Goal: Transaction & Acquisition: Purchase product/service

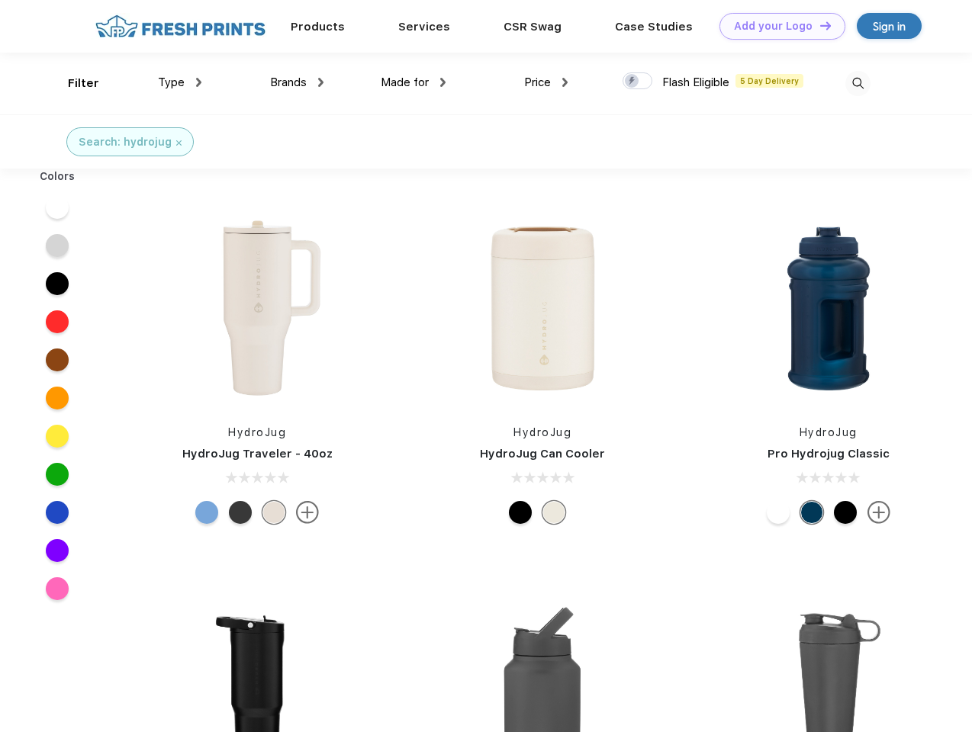
click at [777, 26] on link "Add your Logo Design Tool" at bounding box center [782, 26] width 126 height 27
click at [73, 83] on div "Filter" at bounding box center [83, 84] width 31 height 18
click at [180, 82] on span "Type" at bounding box center [171, 83] width 27 height 14
click at [297, 82] on span "Brands" at bounding box center [288, 83] width 37 height 14
click at [413, 82] on span "Made for" at bounding box center [405, 83] width 48 height 14
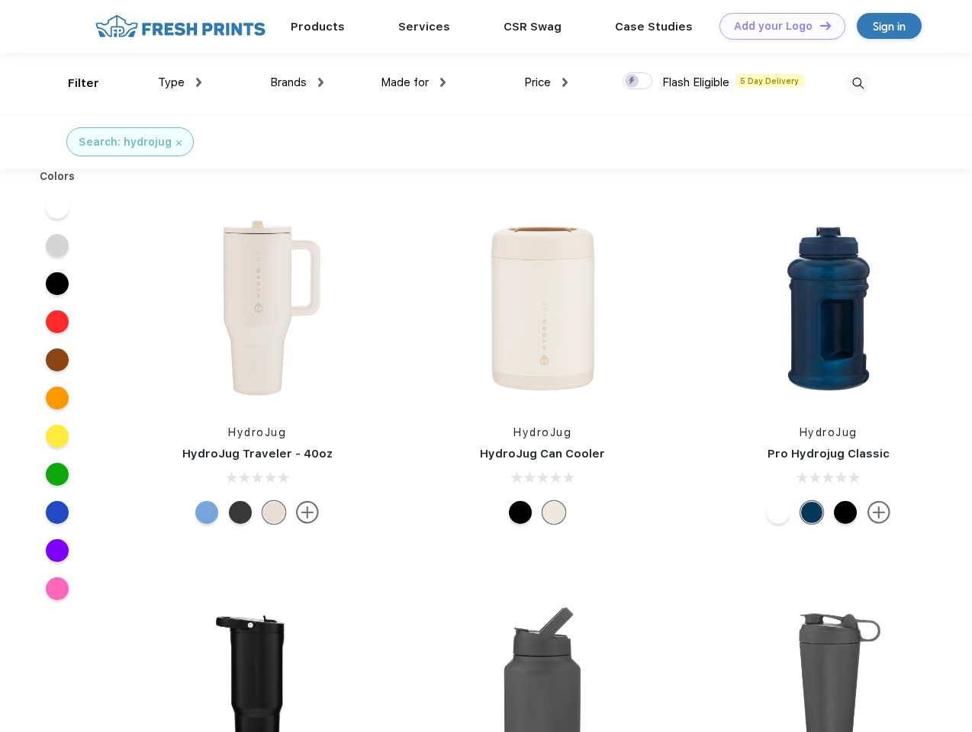
click at [546, 82] on span "Price" at bounding box center [537, 83] width 27 height 14
click at [638, 82] on div at bounding box center [637, 80] width 30 height 17
click at [632, 82] on input "checkbox" at bounding box center [627, 77] width 10 height 10
click at [857, 83] on img at bounding box center [857, 83] width 25 height 25
click at [57, 207] on div at bounding box center [57, 207] width 59 height 38
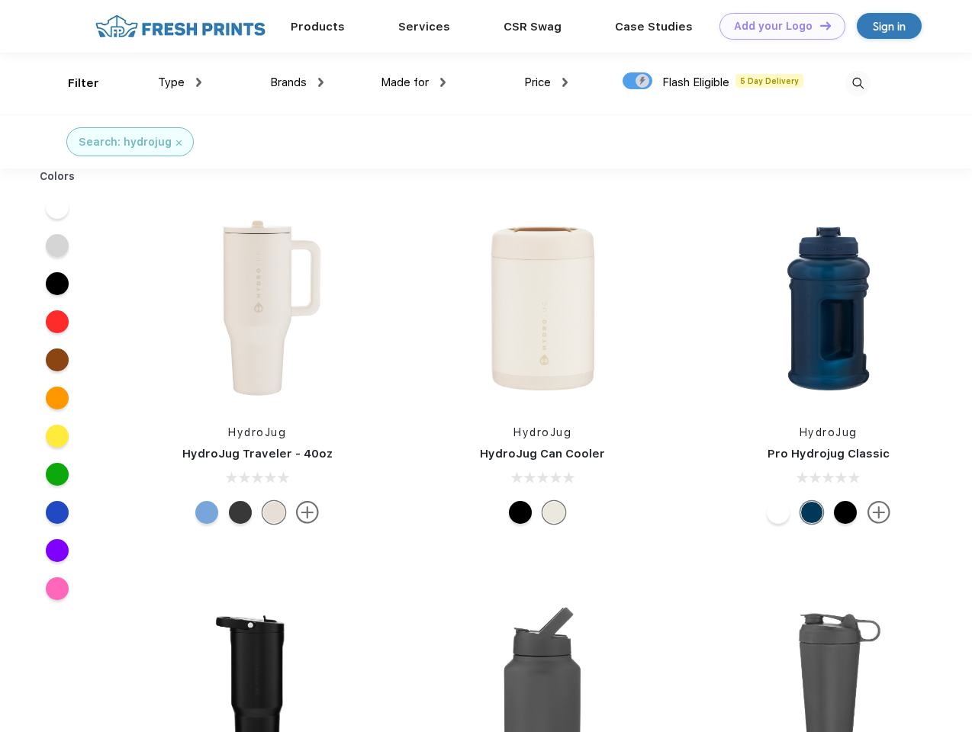
click at [57, 246] on div at bounding box center [57, 246] width 59 height 38
